Goal: Task Accomplishment & Management: Use online tool/utility

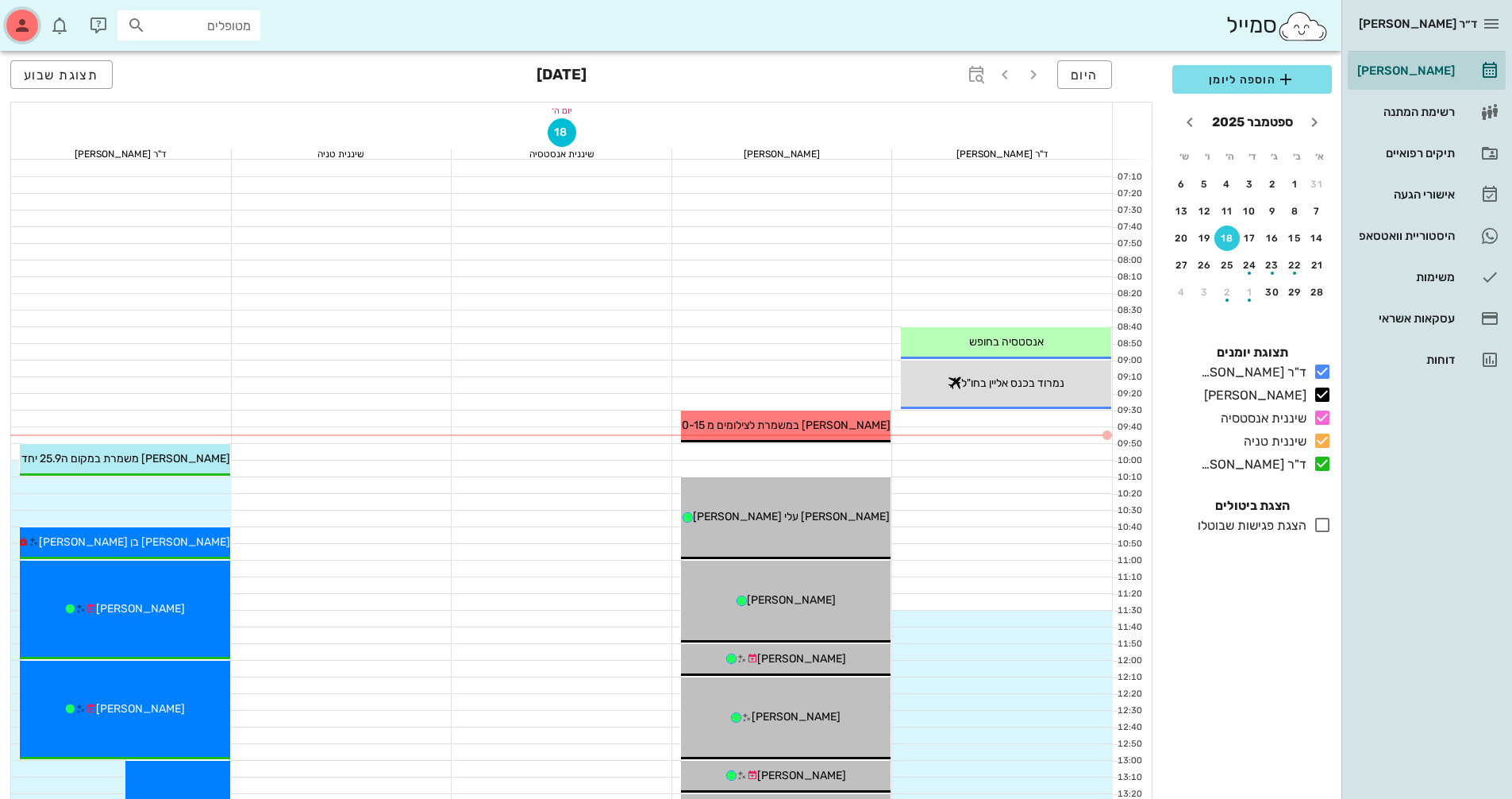
click at [23, 20] on icon "button" at bounding box center [23, 25] width 19 height 19
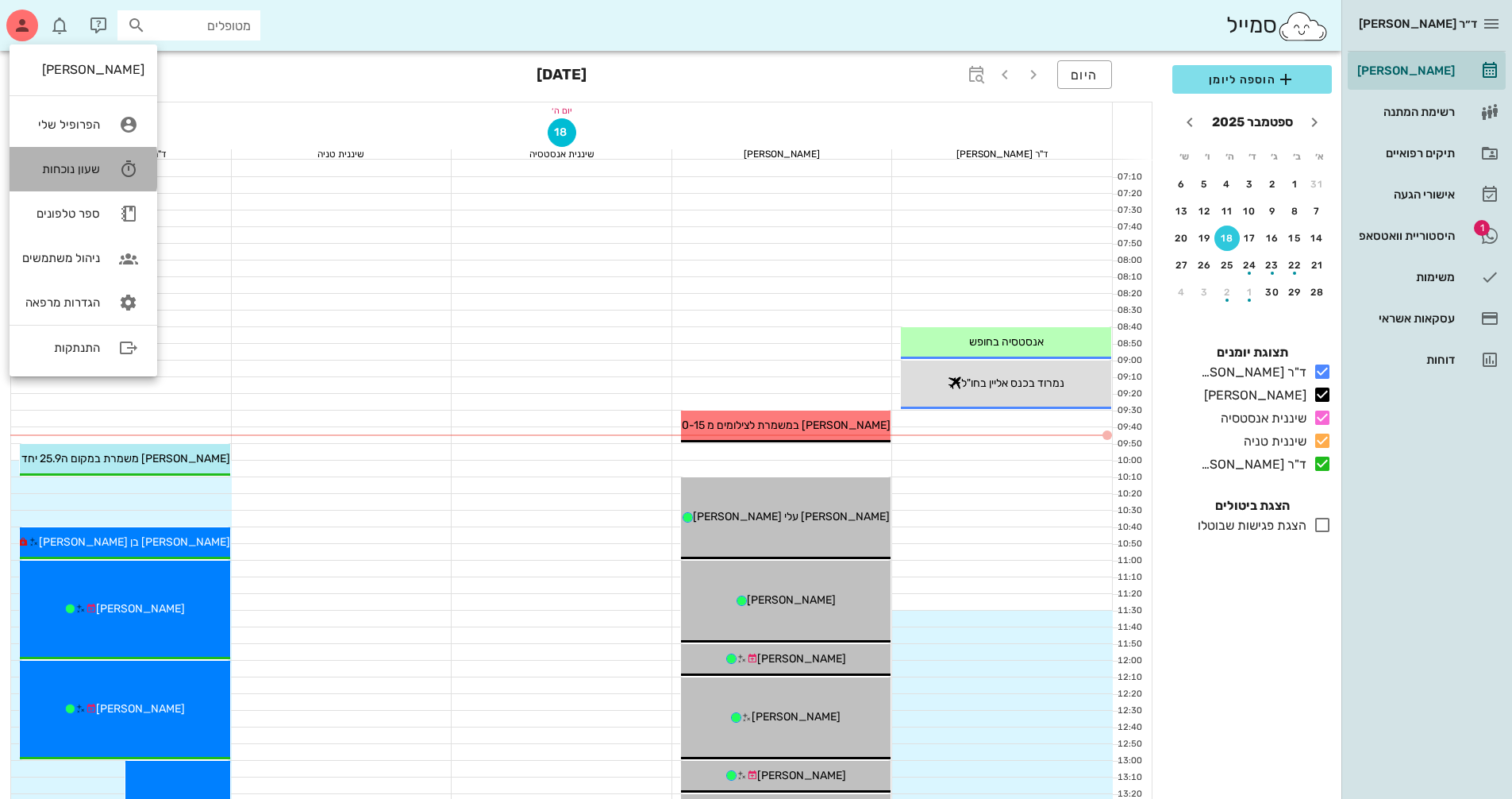
click at [80, 161] on div "שעון נוכחות" at bounding box center [61, 168] width 78 height 14
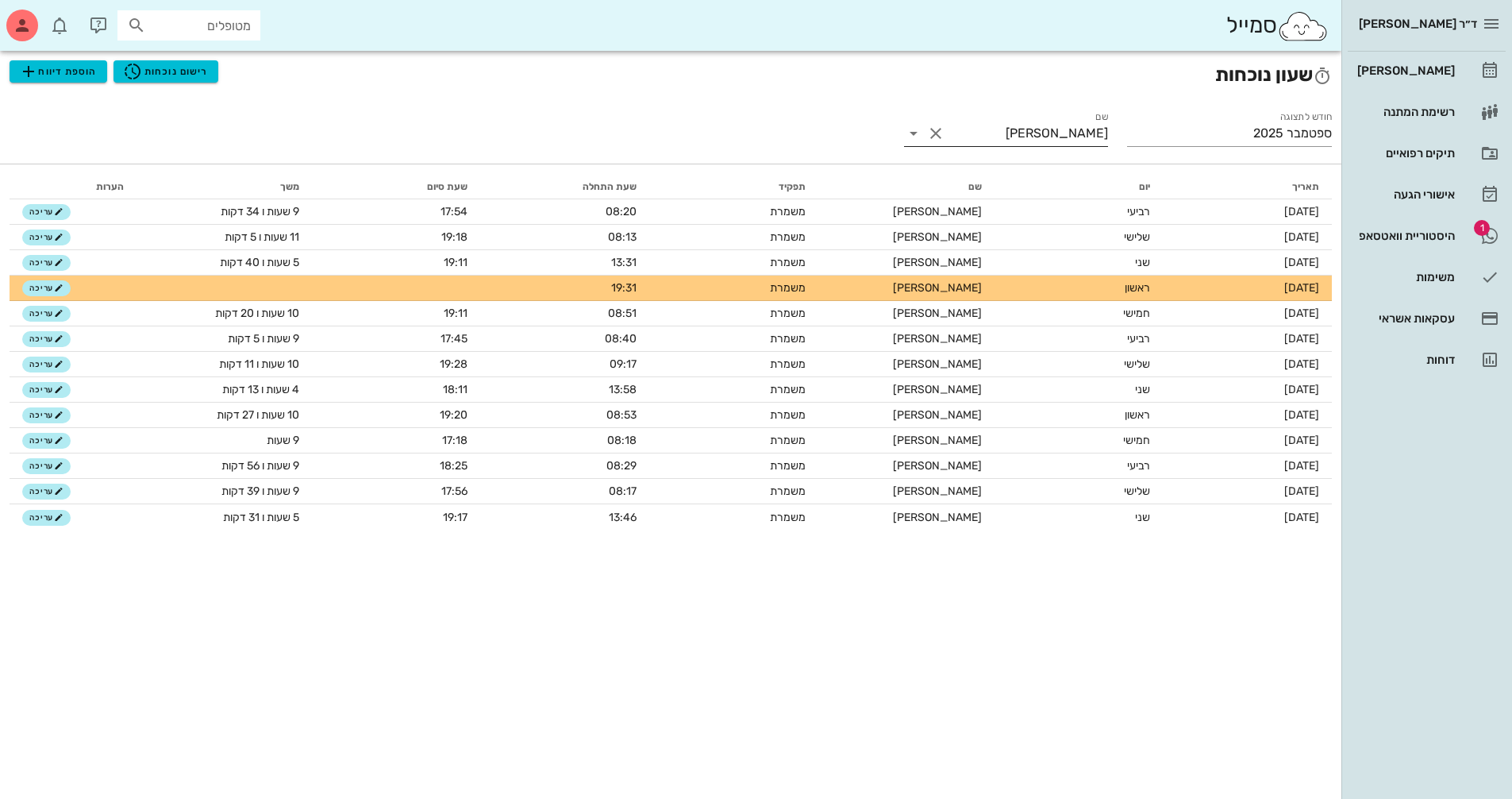
click at [911, 132] on icon at bounding box center [913, 133] width 19 height 19
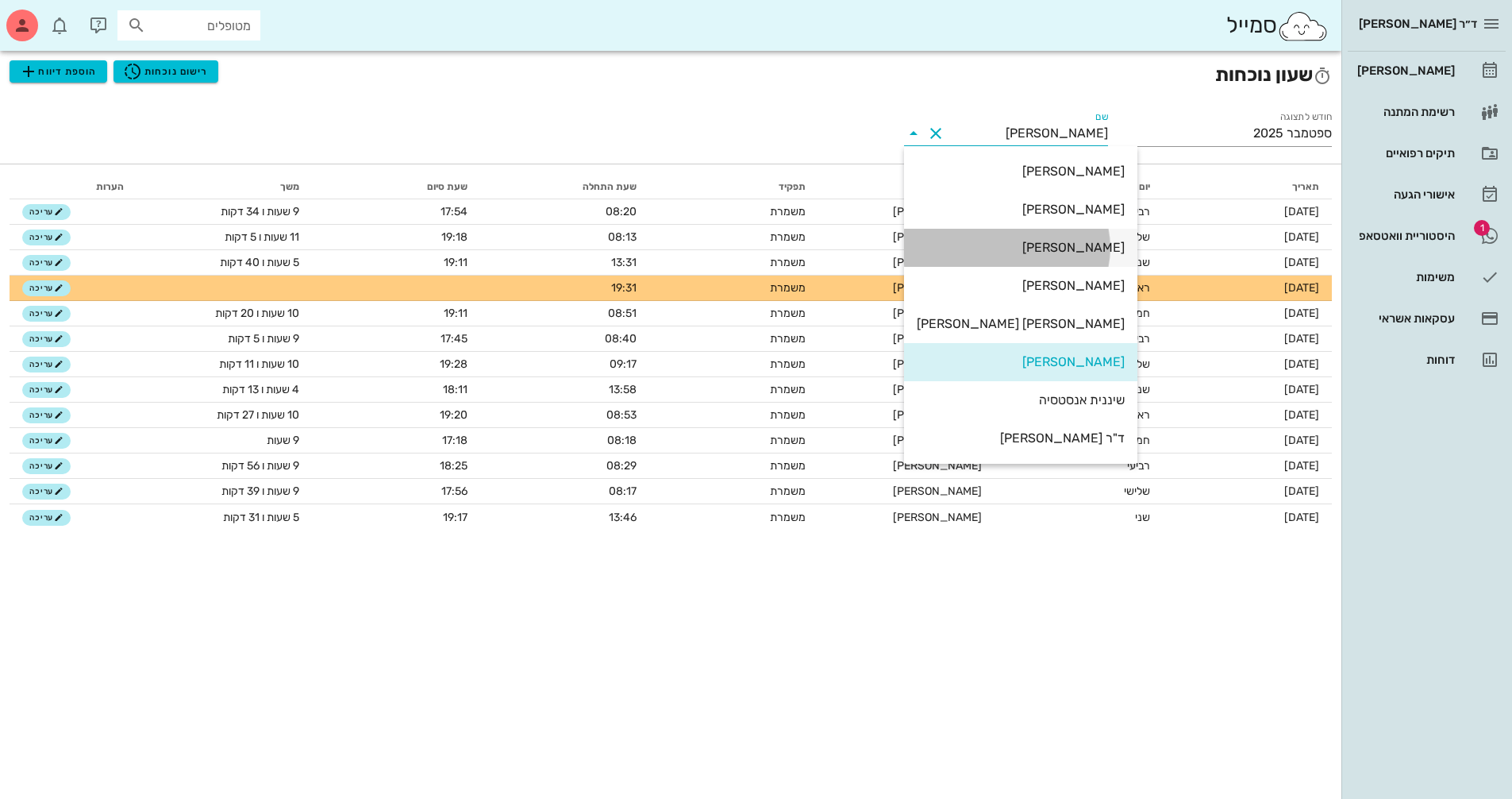
click at [1015, 241] on div "[PERSON_NAME]" at bounding box center [1021, 247] width 208 height 15
type input "[PERSON_NAME]"
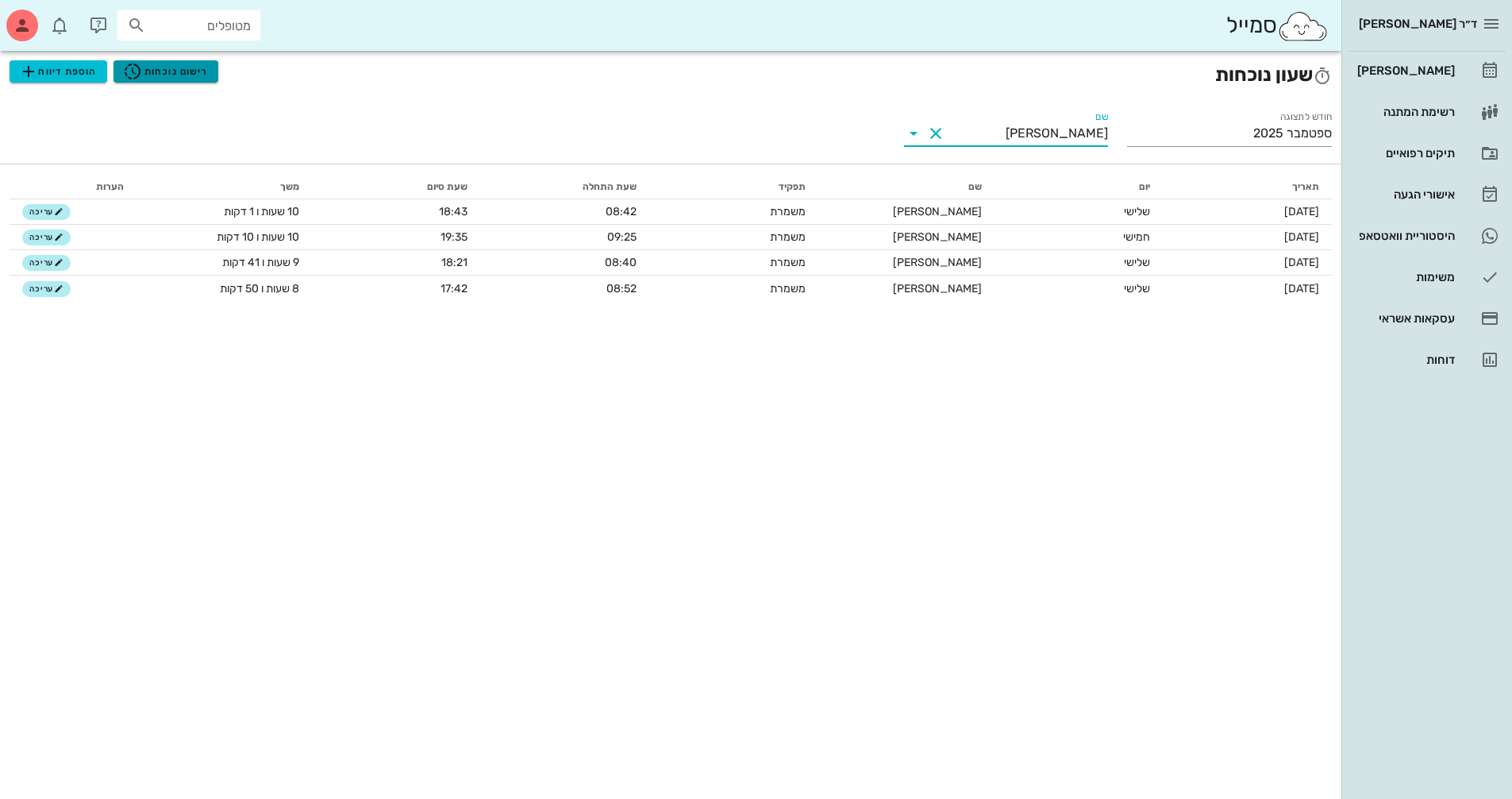
click at [186, 66] on span "רישום נוכחות" at bounding box center [165, 71] width 84 height 19
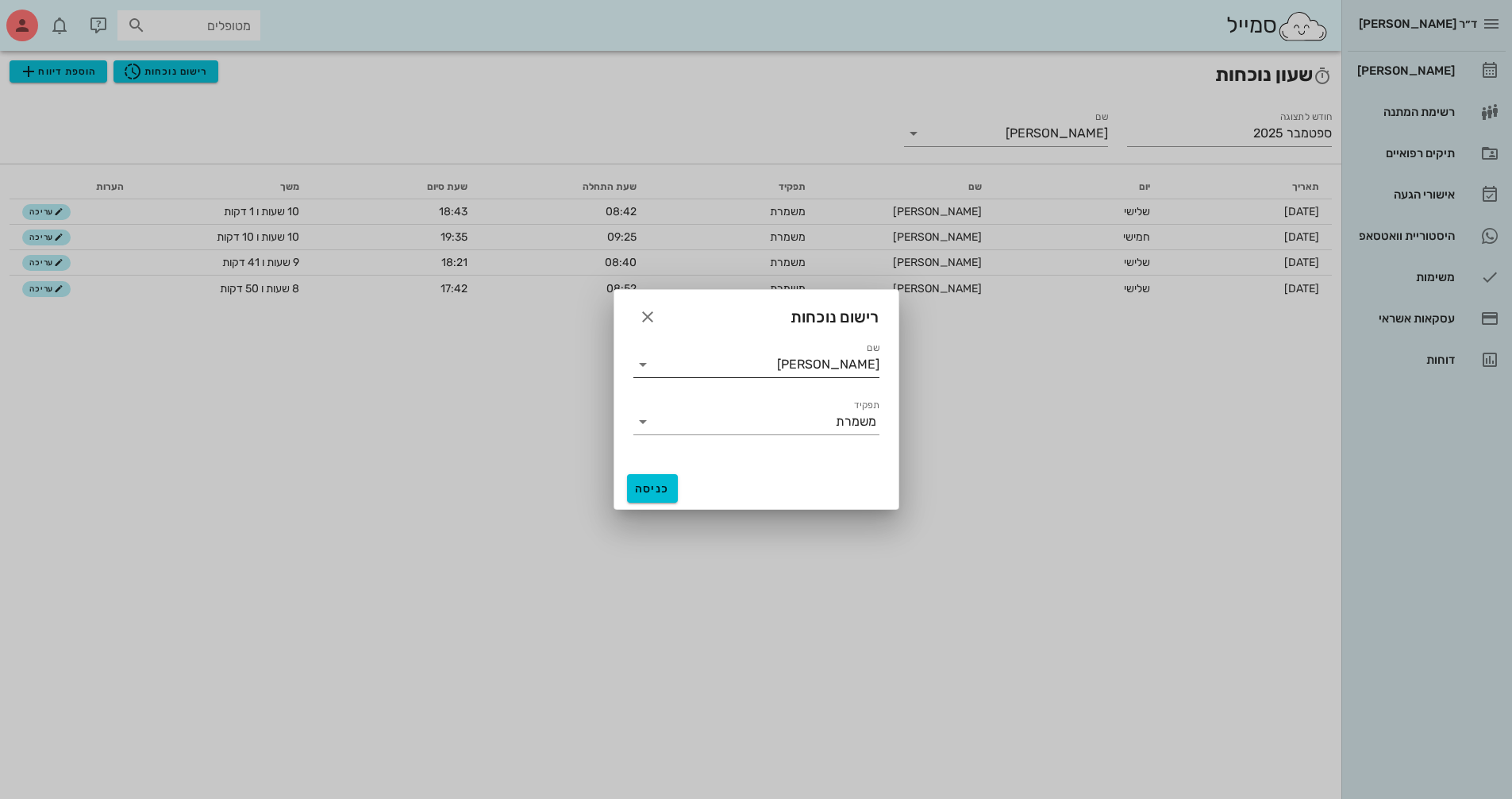
click at [642, 368] on icon at bounding box center [643, 364] width 19 height 19
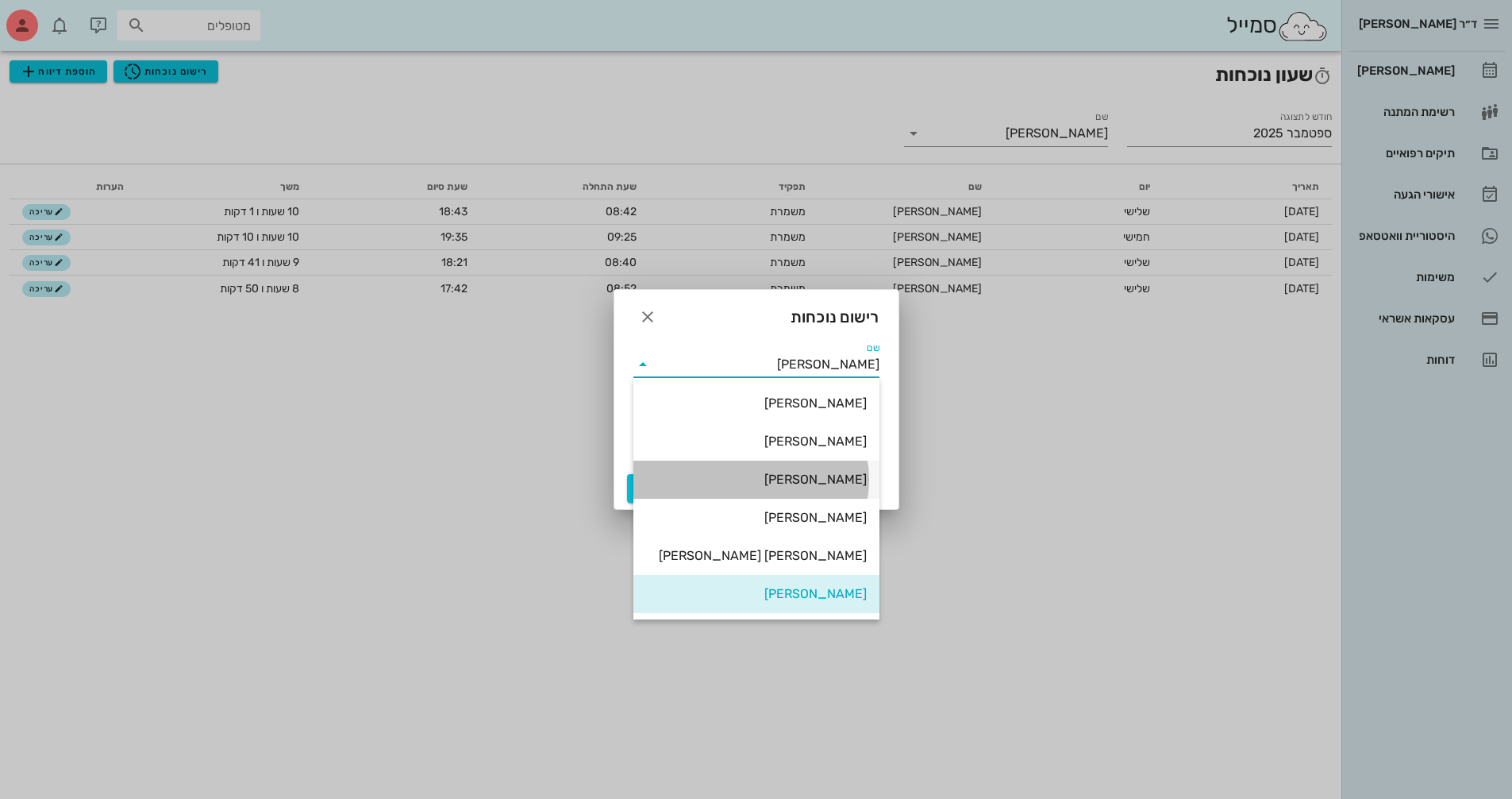
click at [720, 479] on div "[PERSON_NAME]" at bounding box center [756, 479] width 221 height 15
type input "[PERSON_NAME]"
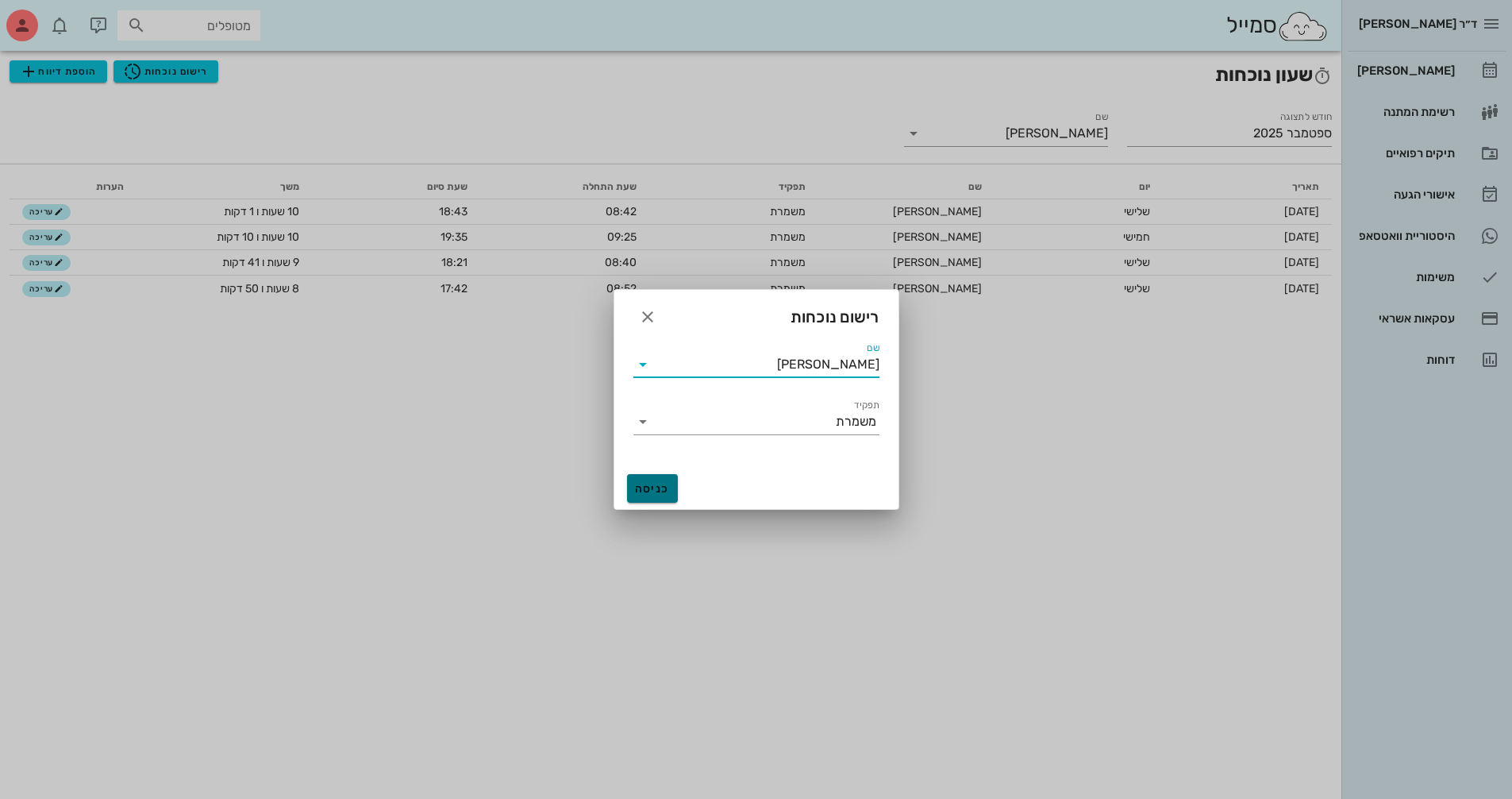
click at [650, 484] on span "כניסה" at bounding box center [652, 488] width 38 height 13
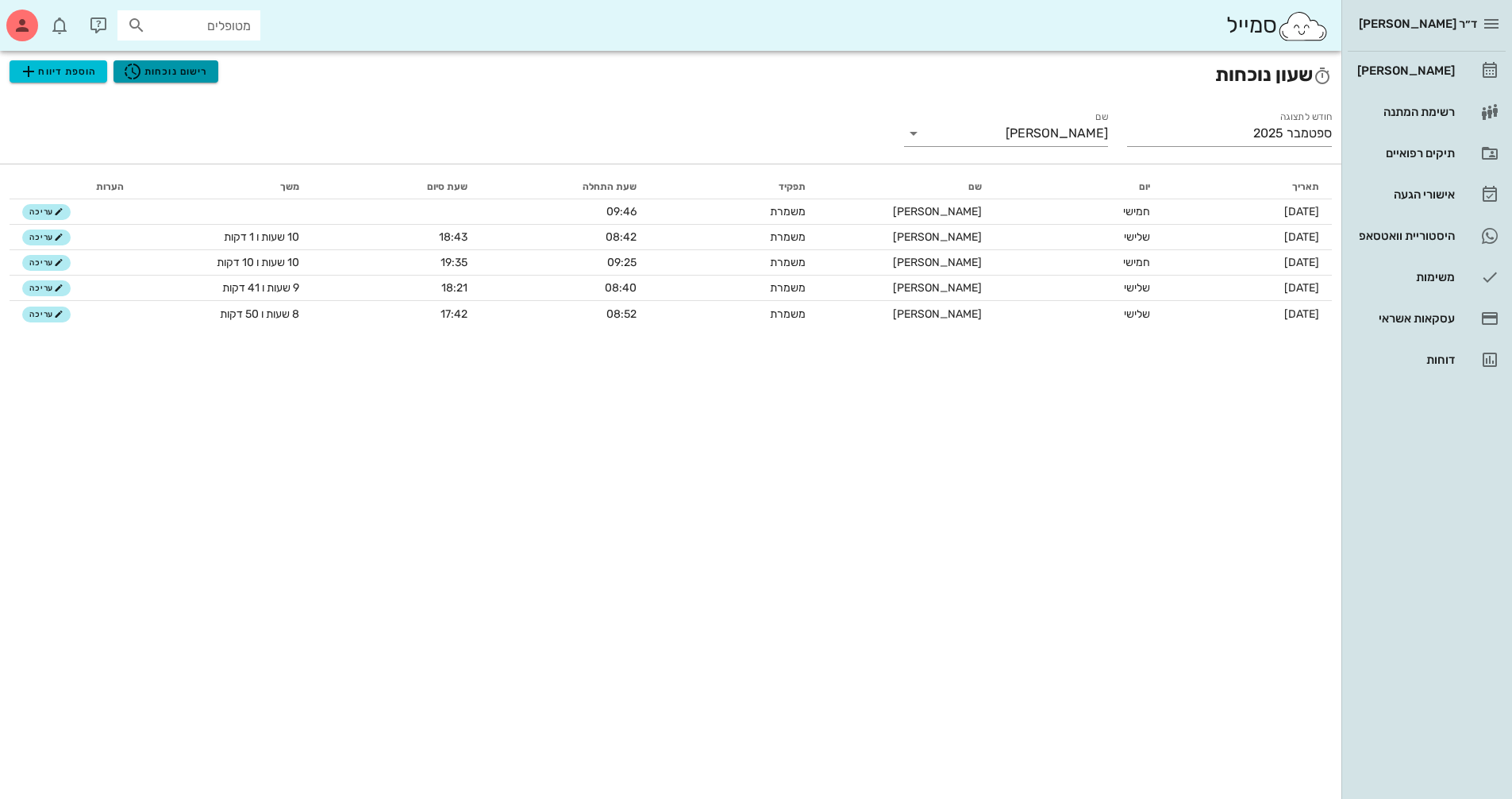
click at [203, 61] on button "רישום נוכחות" at bounding box center [166, 71] width 105 height 23
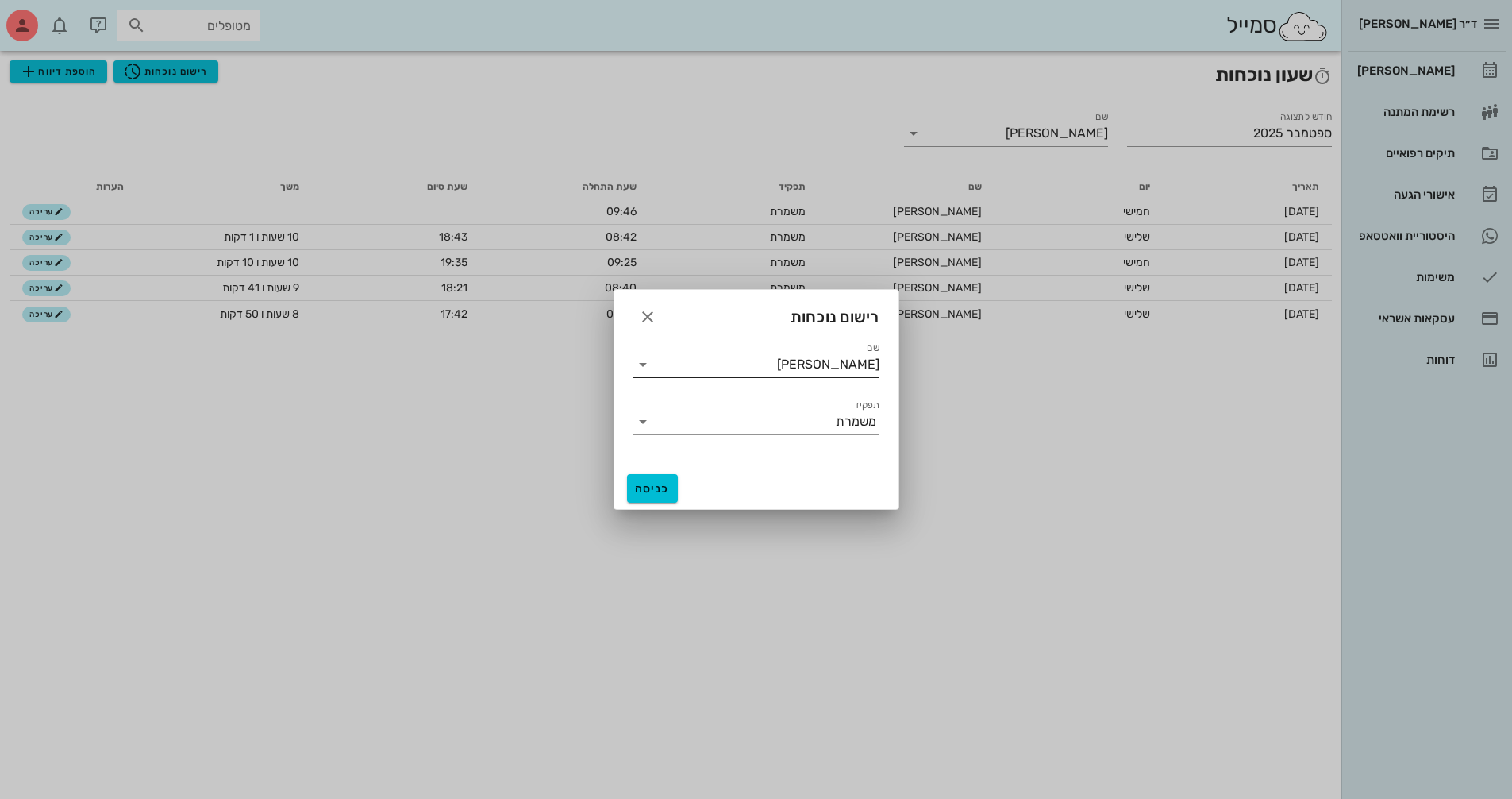
click at [793, 367] on input "[PERSON_NAME]" at bounding box center [767, 364] width 223 height 25
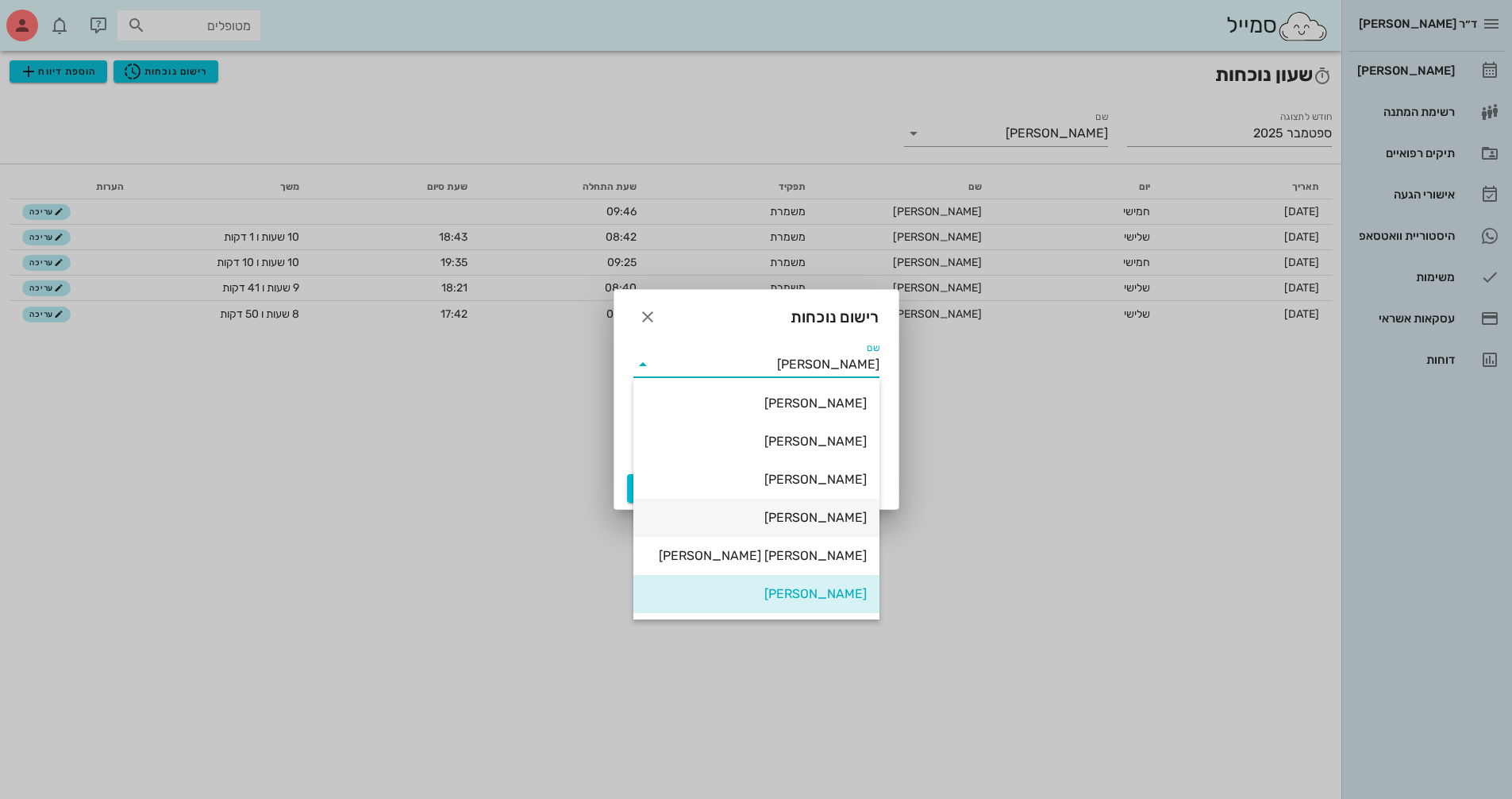
click at [830, 515] on div "[PERSON_NAME]" at bounding box center [756, 517] width 221 height 15
type input "[PERSON_NAME]"
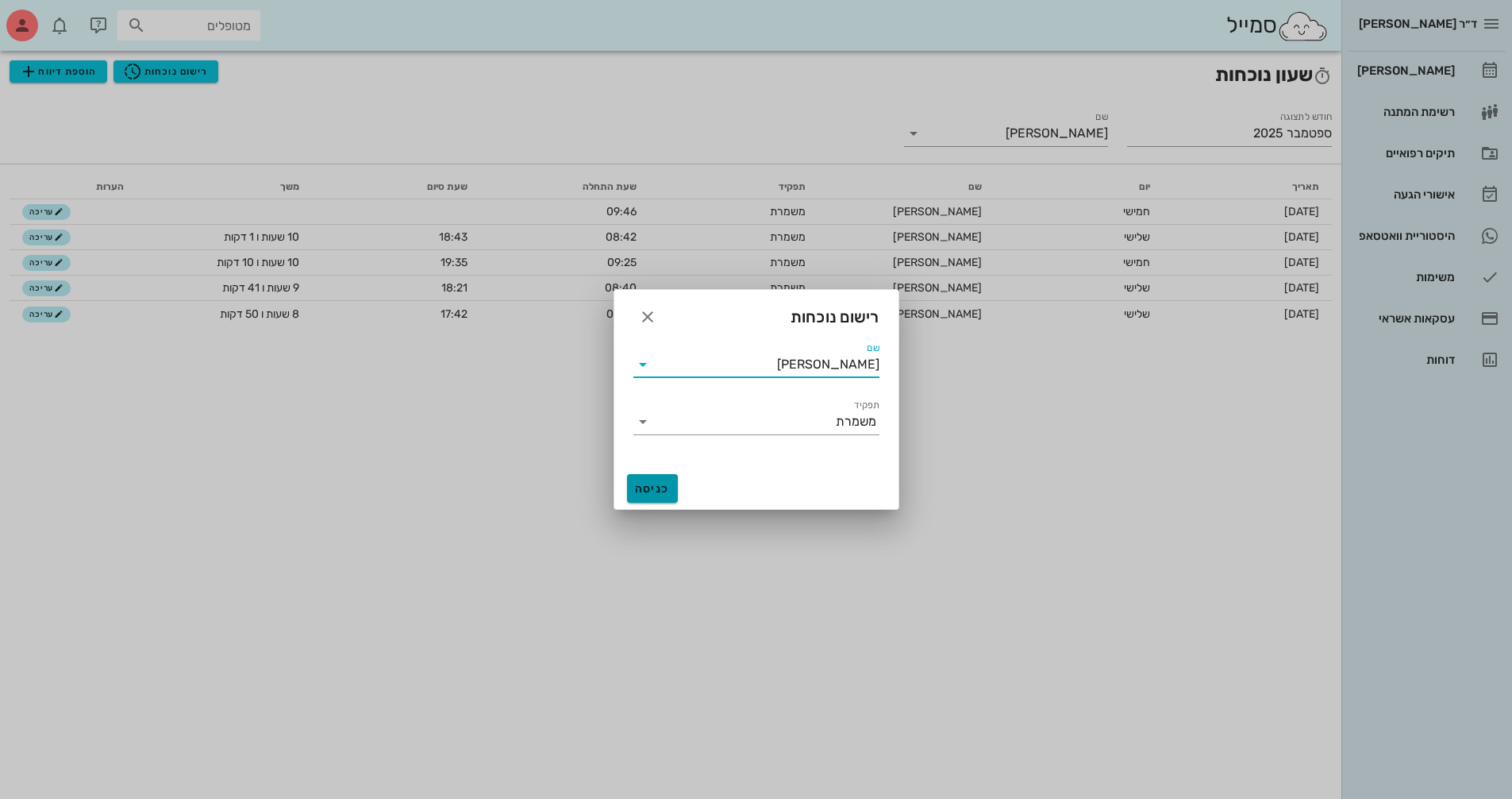
drag, startPoint x: 652, startPoint y: 475, endPoint x: 660, endPoint y: 479, distance: 8.9
click at [653, 480] on button "כניסה" at bounding box center [652, 488] width 51 height 28
